Goal: Task Accomplishment & Management: Manage account settings

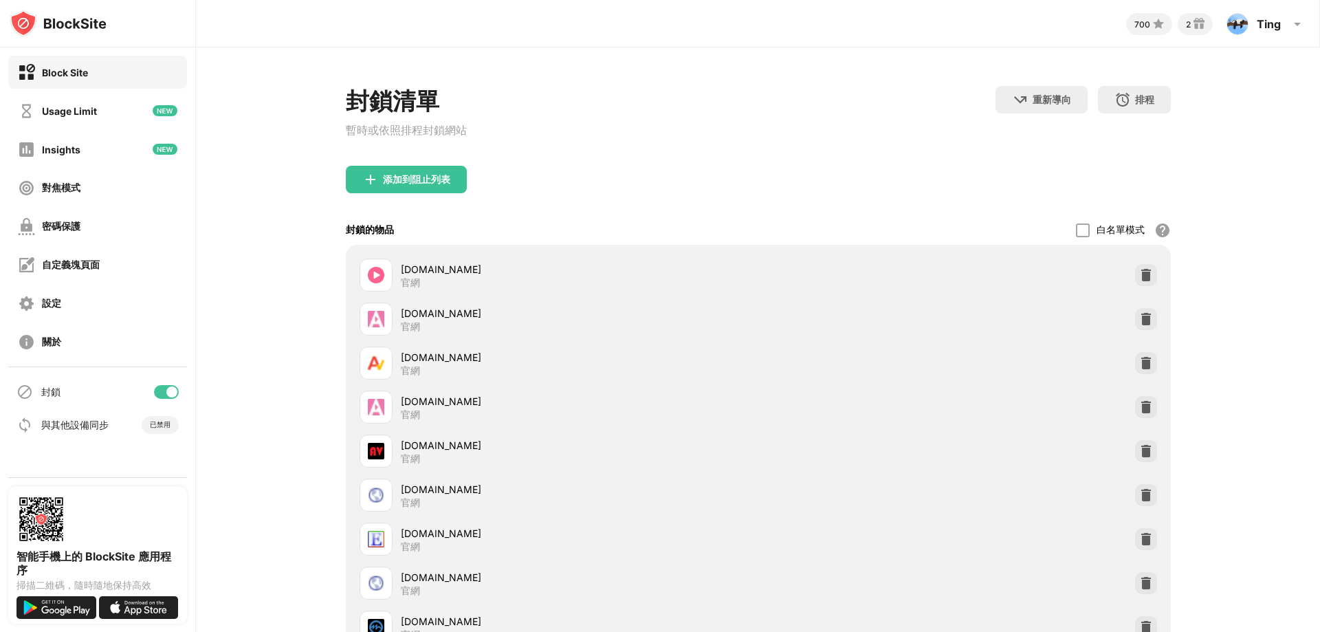
click at [870, 113] on div "封鎖清單 暫時或依照排程封鎖網站 重新導向 按一下設定重新導向網站 排程 選擇阻止列表將處於活動狀態的日期和時間範圍。（僅適用於網站項目）" at bounding box center [758, 126] width 825 height 80
click at [91, 232] on div "密碼保護" at bounding box center [97, 226] width 179 height 33
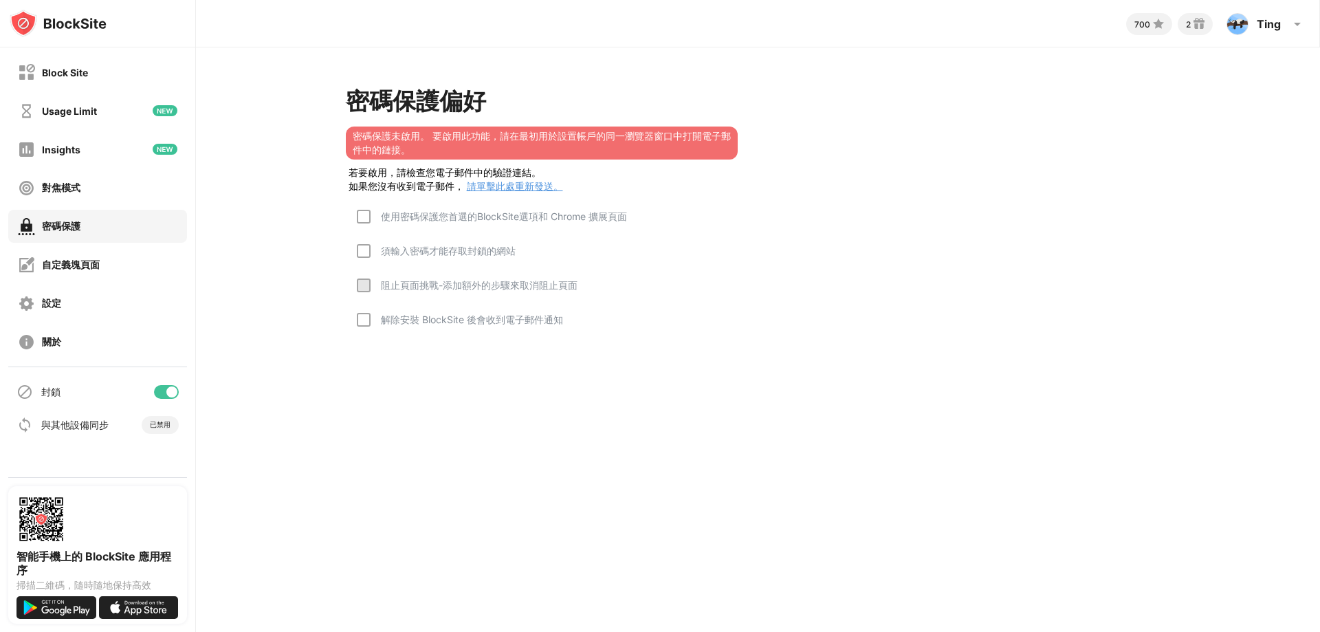
click at [371, 215] on div "使用密碼保護您首選的BlockSite選項和 Chrome 擴展頁面" at bounding box center [499, 216] width 257 height 13
click at [372, 258] on div "須輸入密碼才能存取封鎖的網站" at bounding box center [443, 251] width 145 height 13
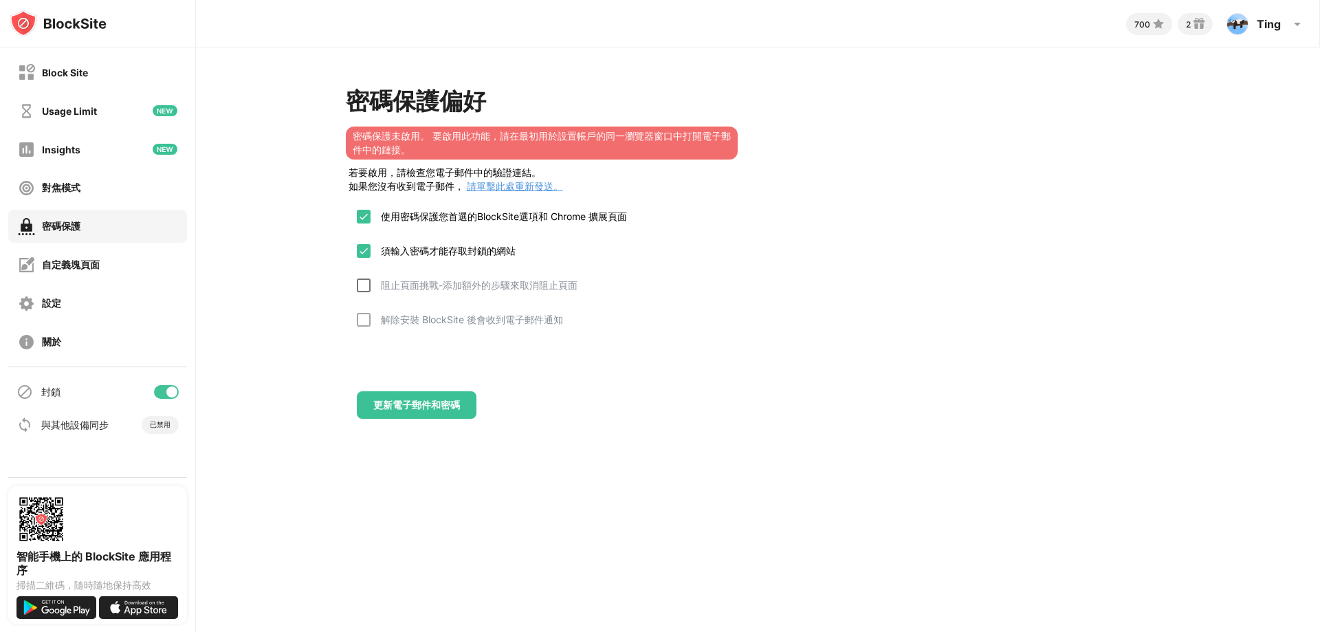
click at [359, 289] on div at bounding box center [364, 286] width 14 height 14
click at [367, 330] on div "解除安裝 BlockSite 後會收到電子郵件通知" at bounding box center [460, 330] width 206 height 34
click at [431, 408] on div "更新電子郵件和密碼" at bounding box center [416, 405] width 87 height 11
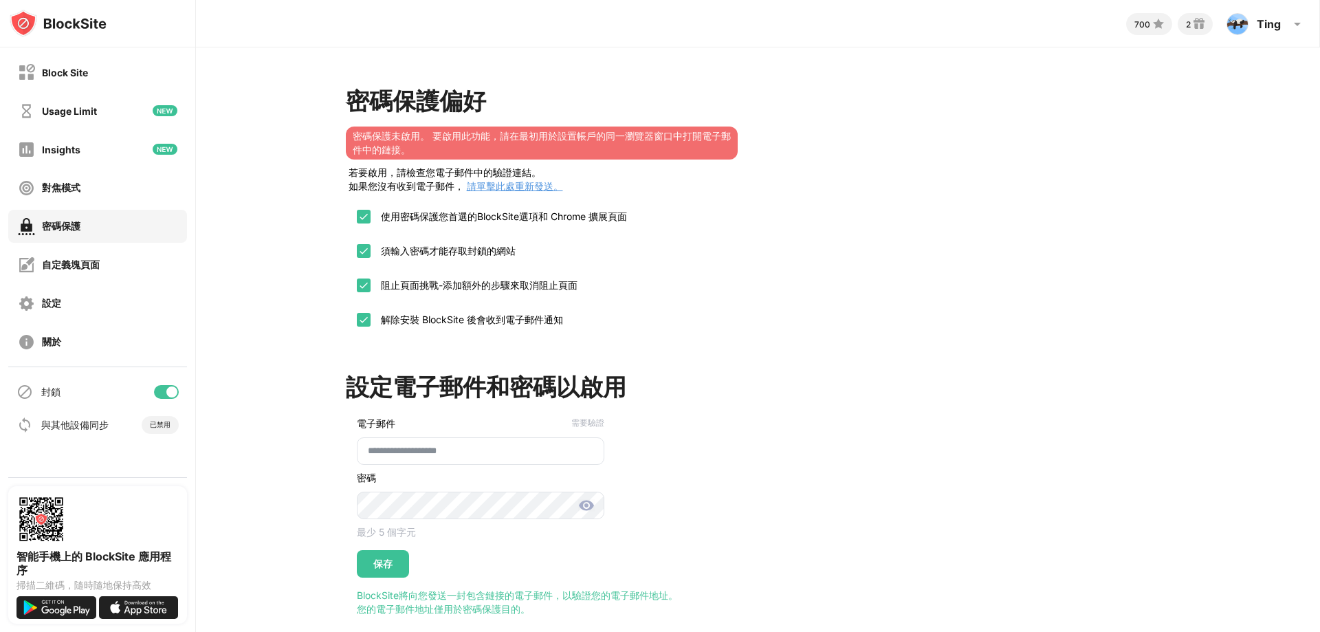
scroll to position [39, 0]
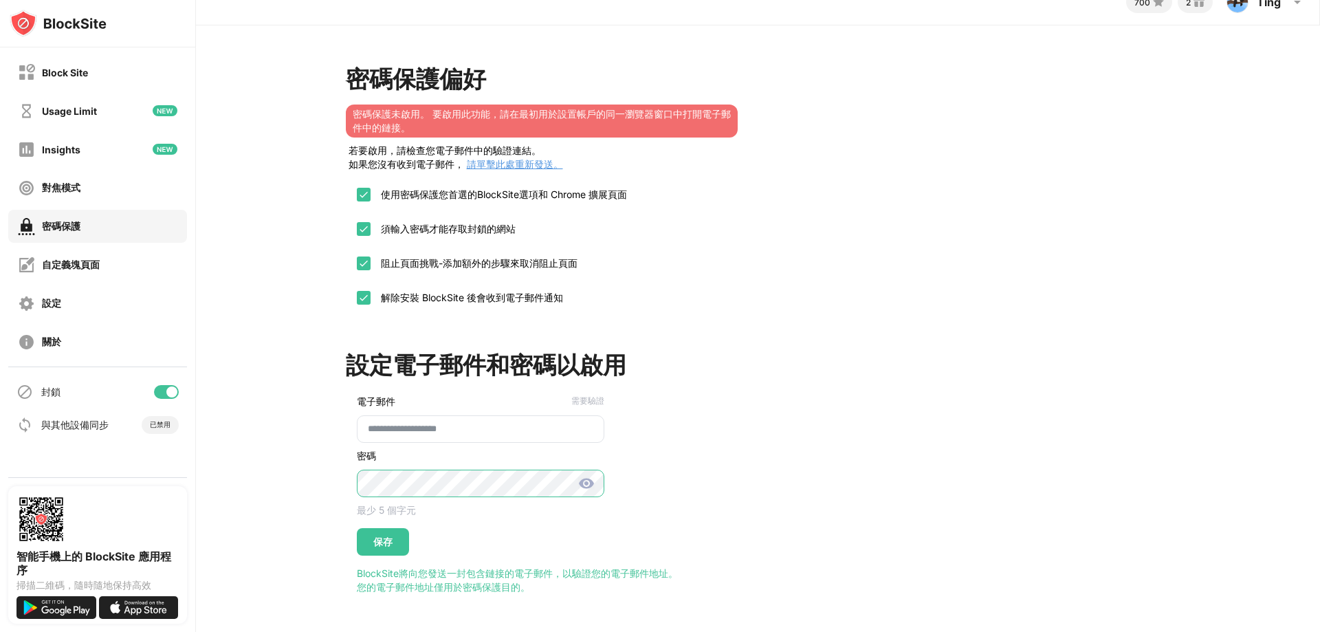
click at [303, 472] on div "**********" at bounding box center [758, 328] width 1124 height 607
drag, startPoint x: 390, startPoint y: 538, endPoint x: 399, endPoint y: 538, distance: 8.9
click at [392, 538] on div "保存" at bounding box center [383, 542] width 52 height 28
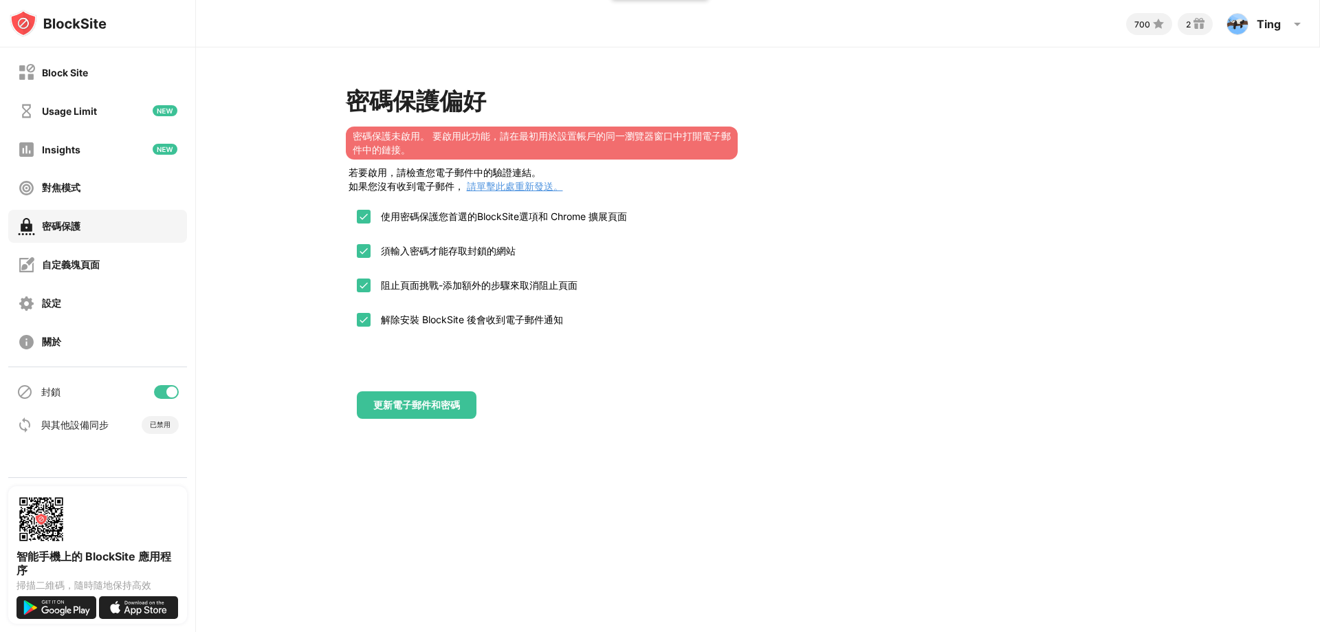
scroll to position [0, 0]
click at [87, 72] on div "Block Site" at bounding box center [65, 73] width 46 height 12
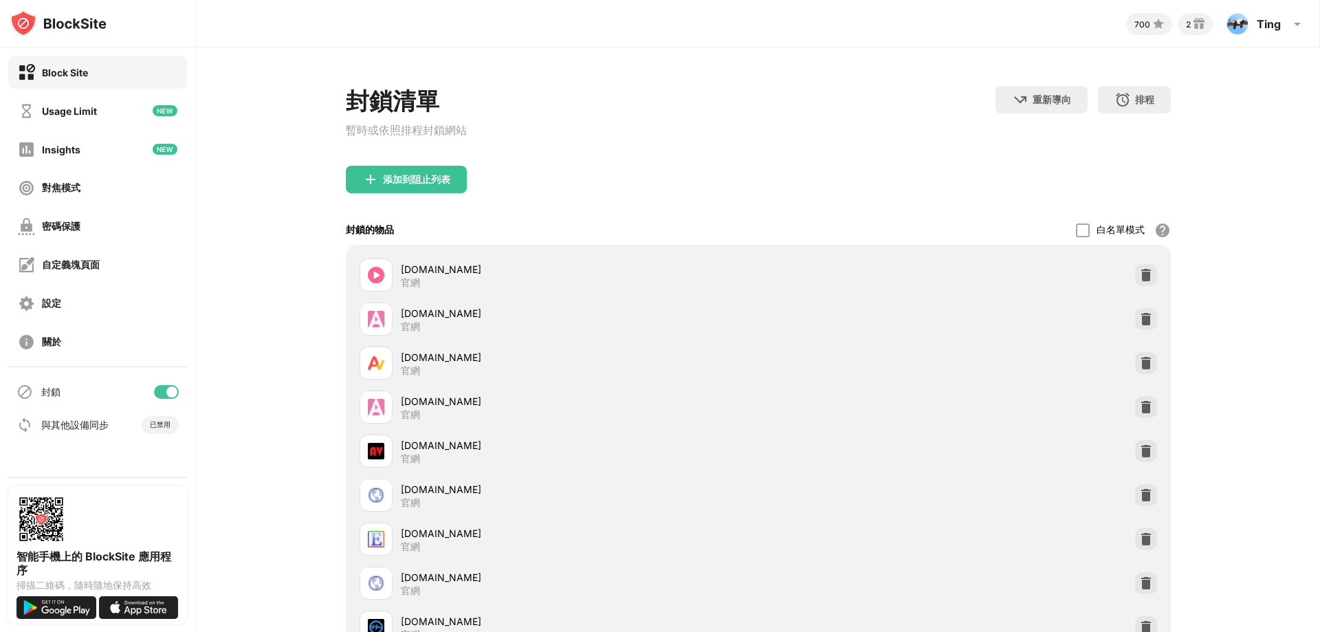
click at [812, 127] on div "封鎖清單 暫時或依照排程封鎖網站 重新導向 按一下設定重新導向網站 排程 選擇阻止列表將處於活動狀態的日期和時間範圍。（僅適用於網站項目）" at bounding box center [758, 126] width 825 height 80
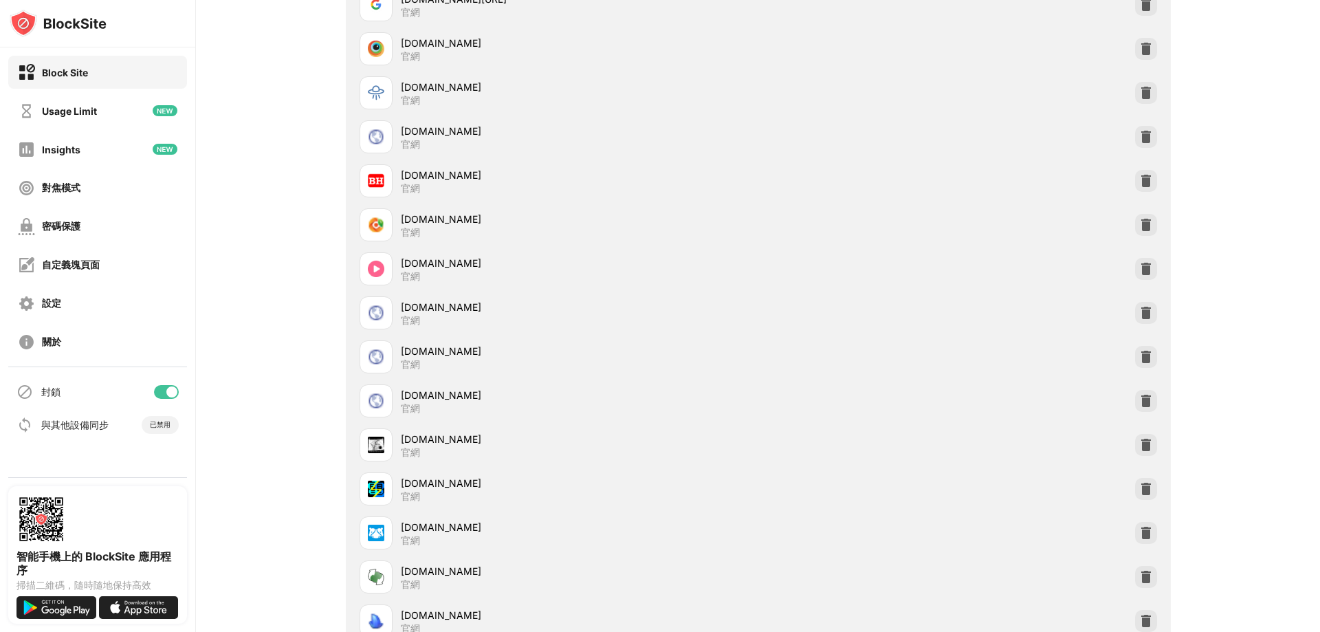
scroll to position [56434, 0]
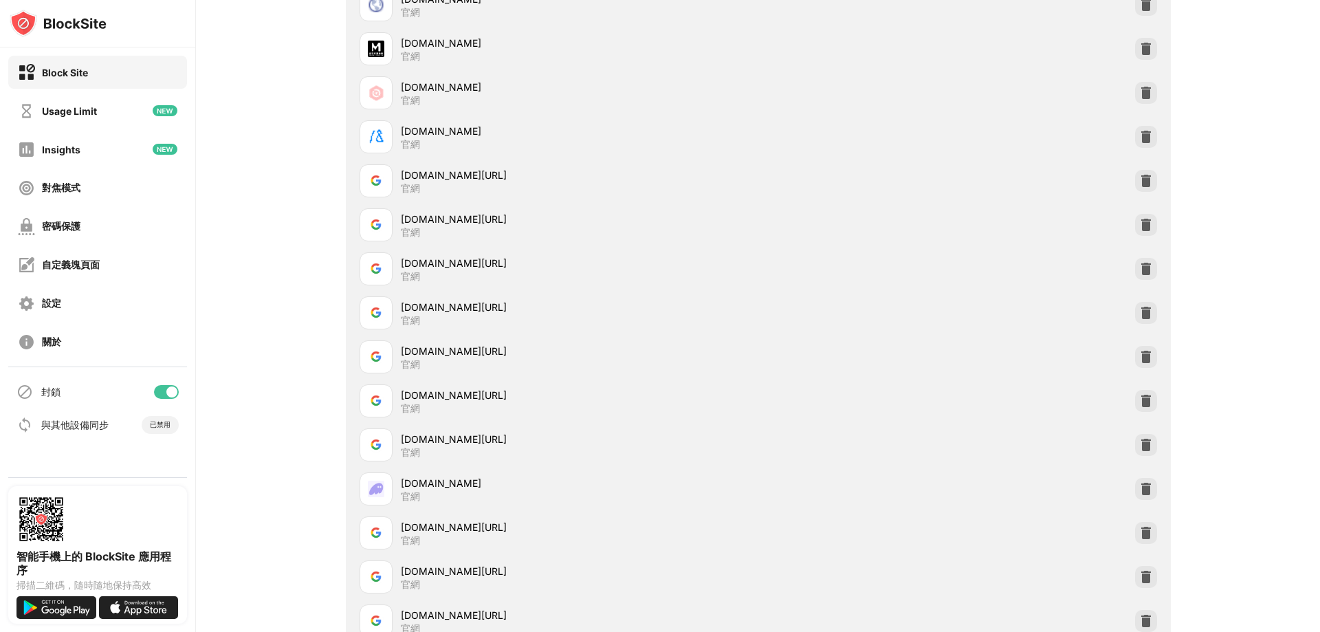
drag, startPoint x: 307, startPoint y: 314, endPoint x: 772, endPoint y: 109, distance: 507.5
click at [401, 314] on div "[DOMAIN_NAME][URL]" at bounding box center [580, 307] width 358 height 14
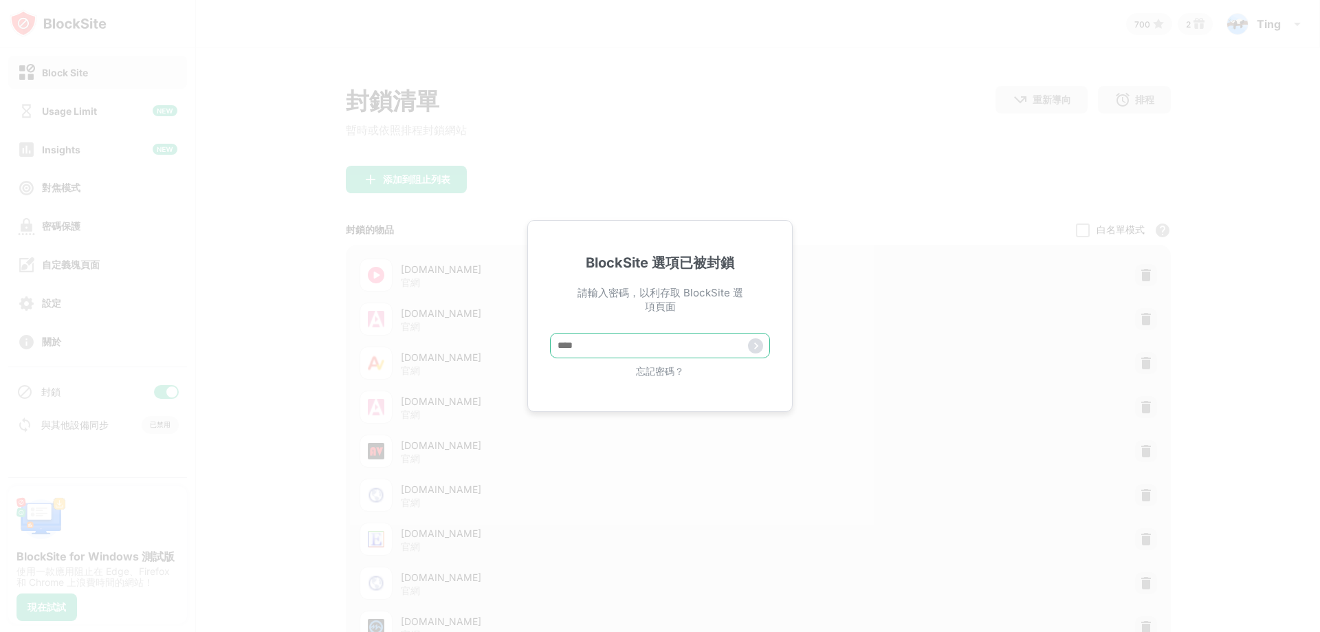
click at [627, 349] on input "text" at bounding box center [660, 345] width 220 height 25
click at [704, 346] on input "text" at bounding box center [660, 345] width 220 height 25
click at [717, 349] on input "text" at bounding box center [660, 345] width 220 height 25
click at [702, 348] on input "text" at bounding box center [660, 345] width 220 height 25
click at [708, 348] on input "text" at bounding box center [660, 345] width 220 height 25
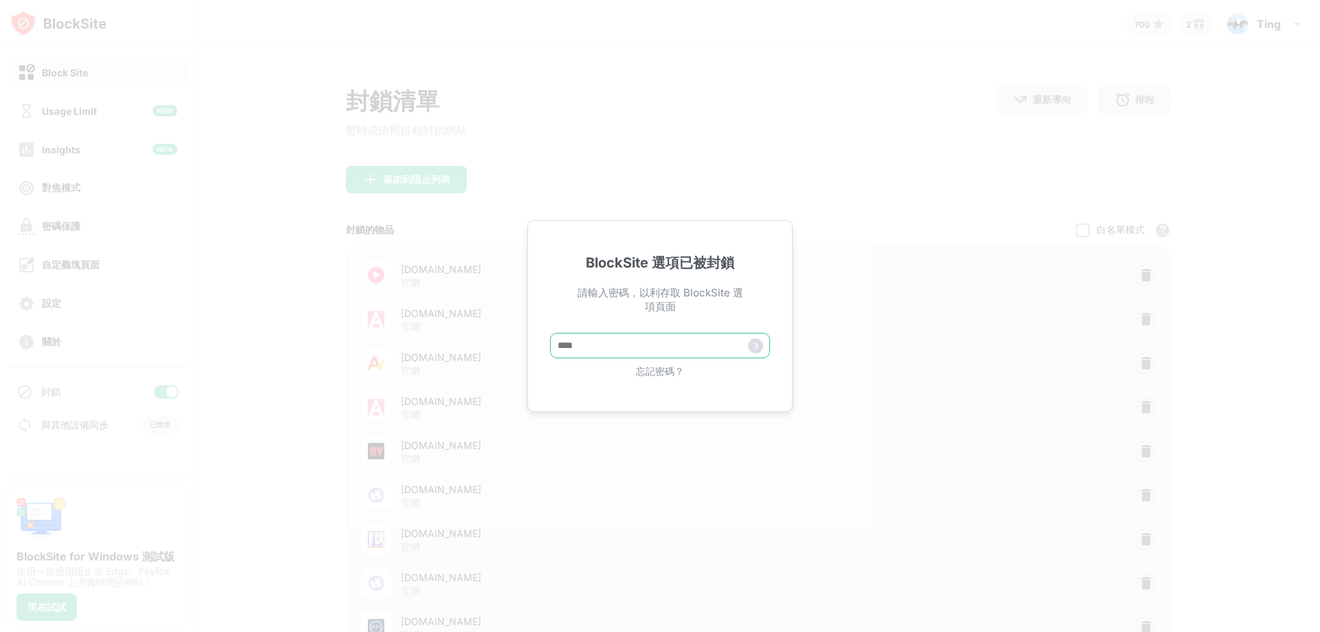
click at [702, 351] on input "text" at bounding box center [660, 345] width 220 height 25
click at [708, 352] on input "text" at bounding box center [660, 345] width 220 height 25
click at [709, 349] on input "text" at bounding box center [660, 345] width 220 height 25
click at [710, 349] on input "text" at bounding box center [660, 345] width 220 height 25
